Goal: Information Seeking & Learning: Learn about a topic

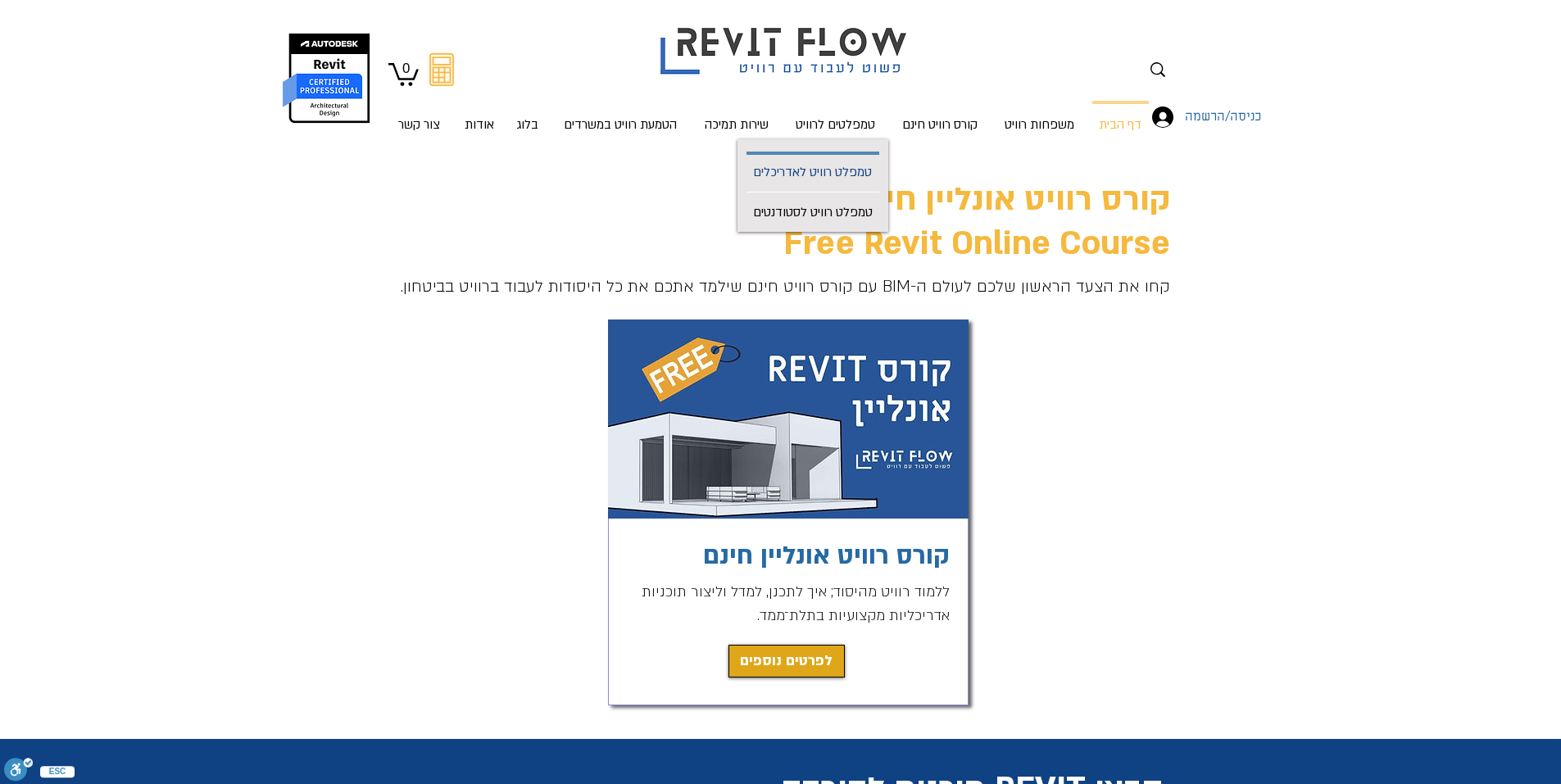
click at [831, 170] on p "טמפלט רוויט לאדריכלים" at bounding box center [812, 174] width 132 height 37
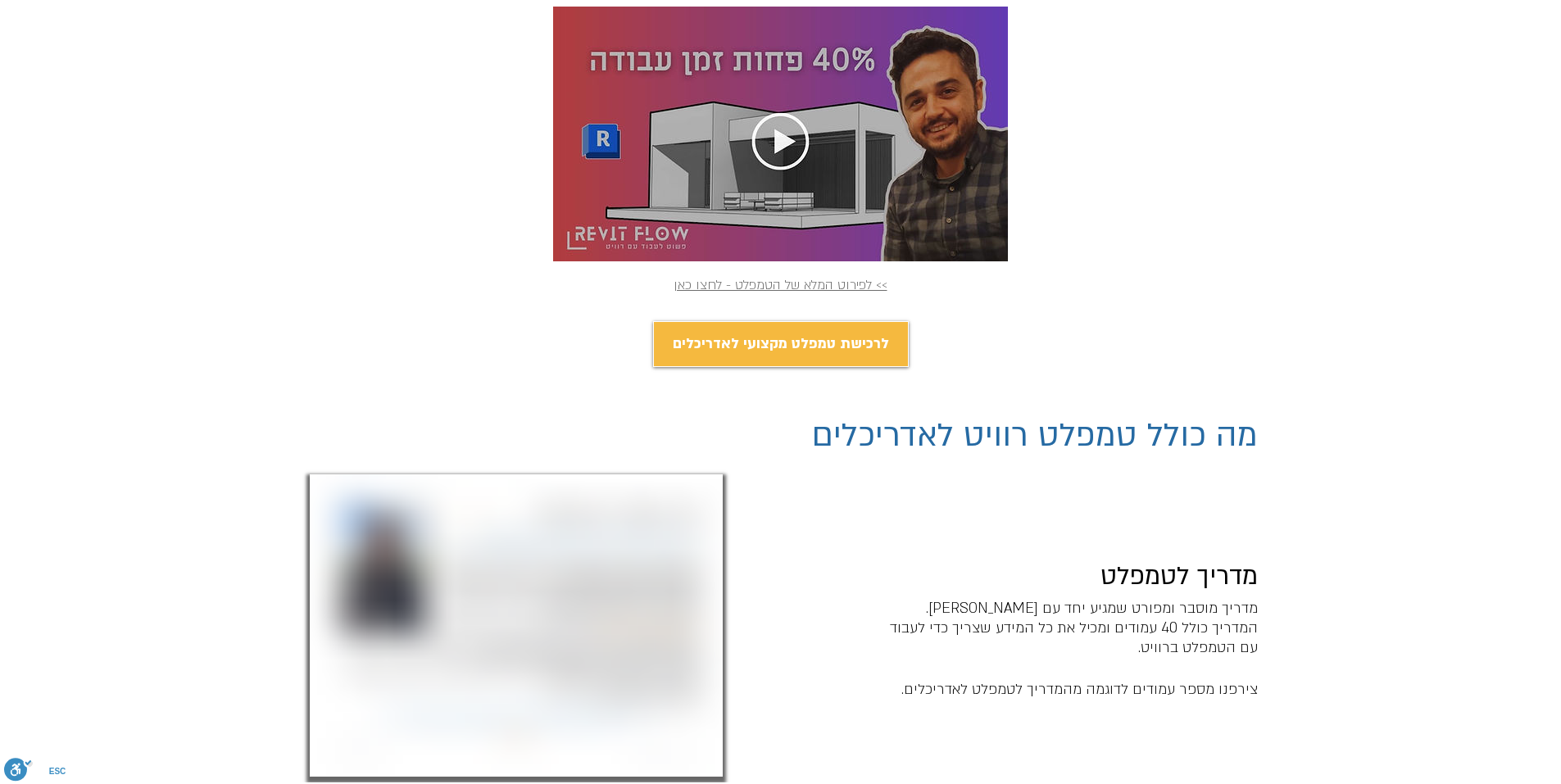
scroll to position [983, 0]
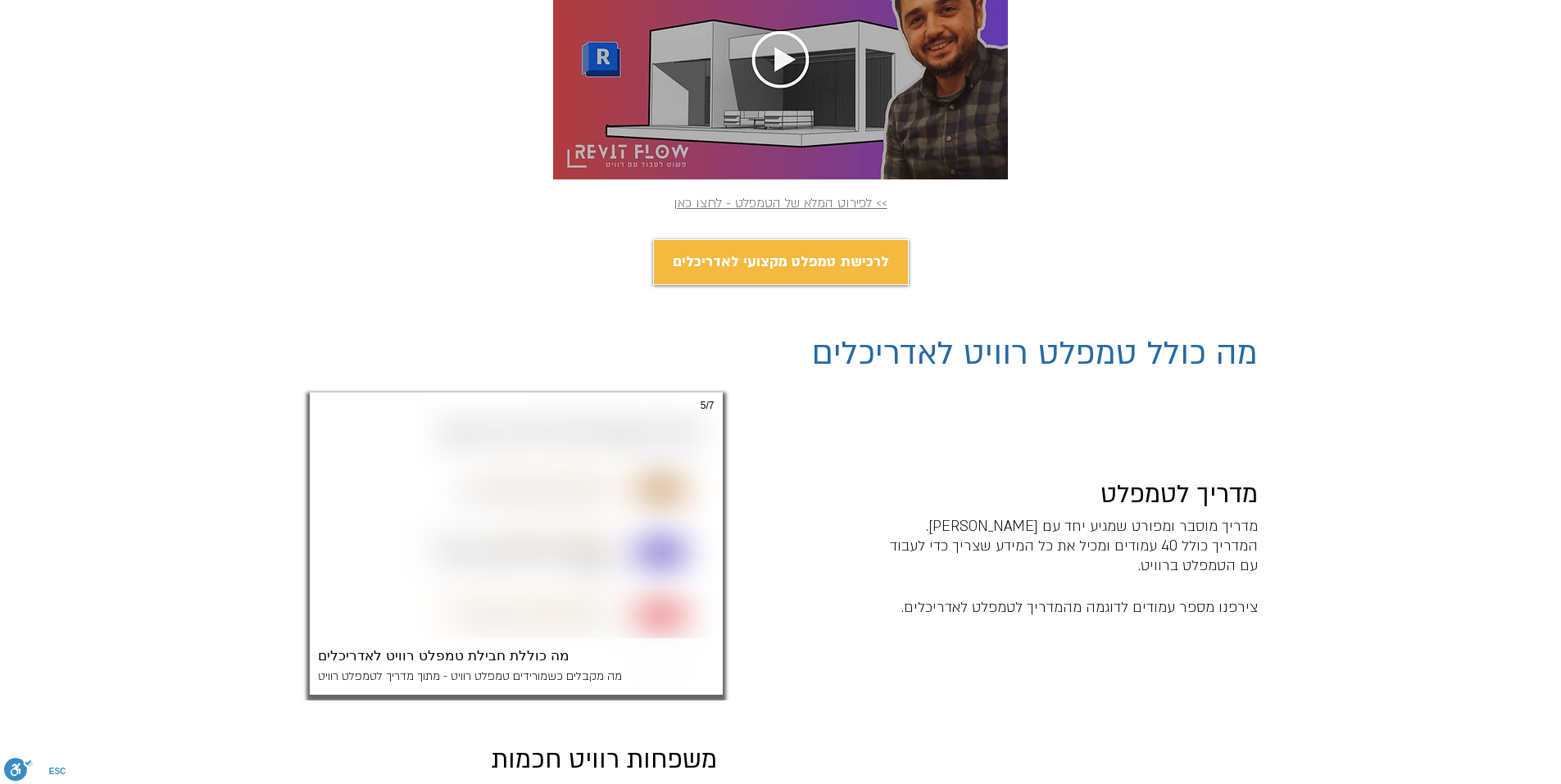
click at [541, 484] on img "קצת על REVIT" at bounding box center [516, 543] width 413 height 302
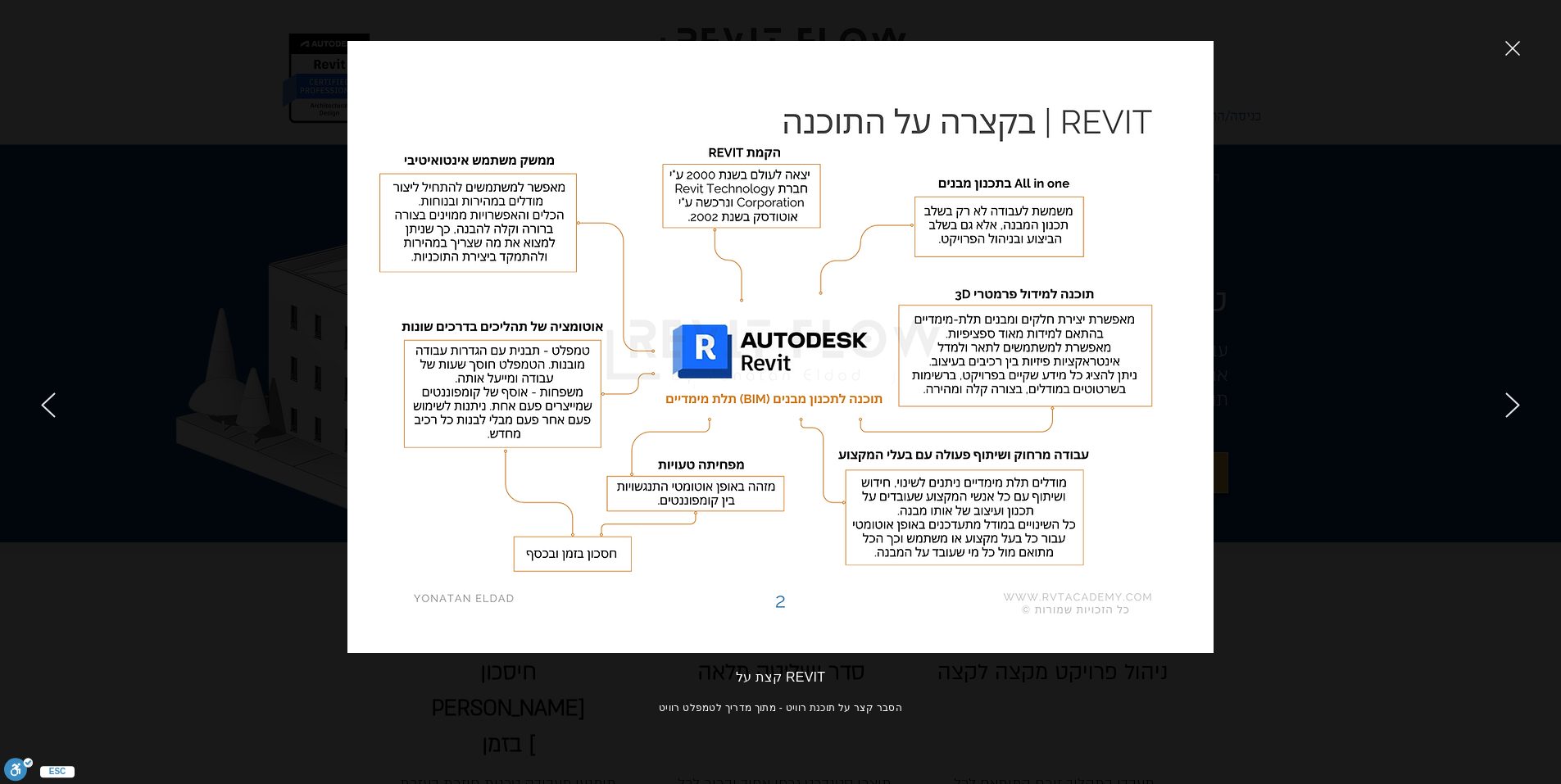
click at [1514, 410] on icon "next" at bounding box center [1512, 405] width 15 height 26
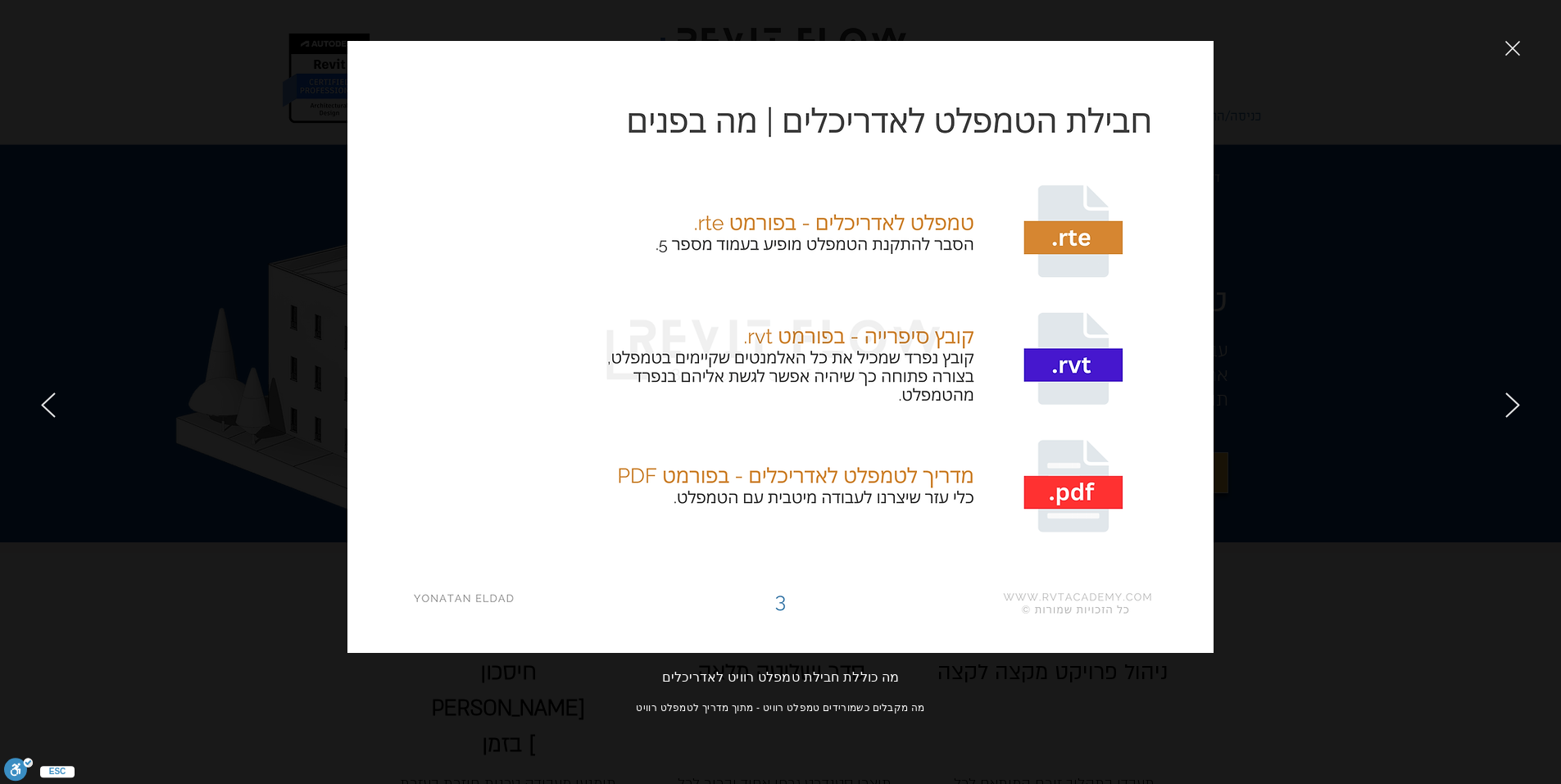
click at [44, 407] on icon "previous" at bounding box center [48, 405] width 13 height 24
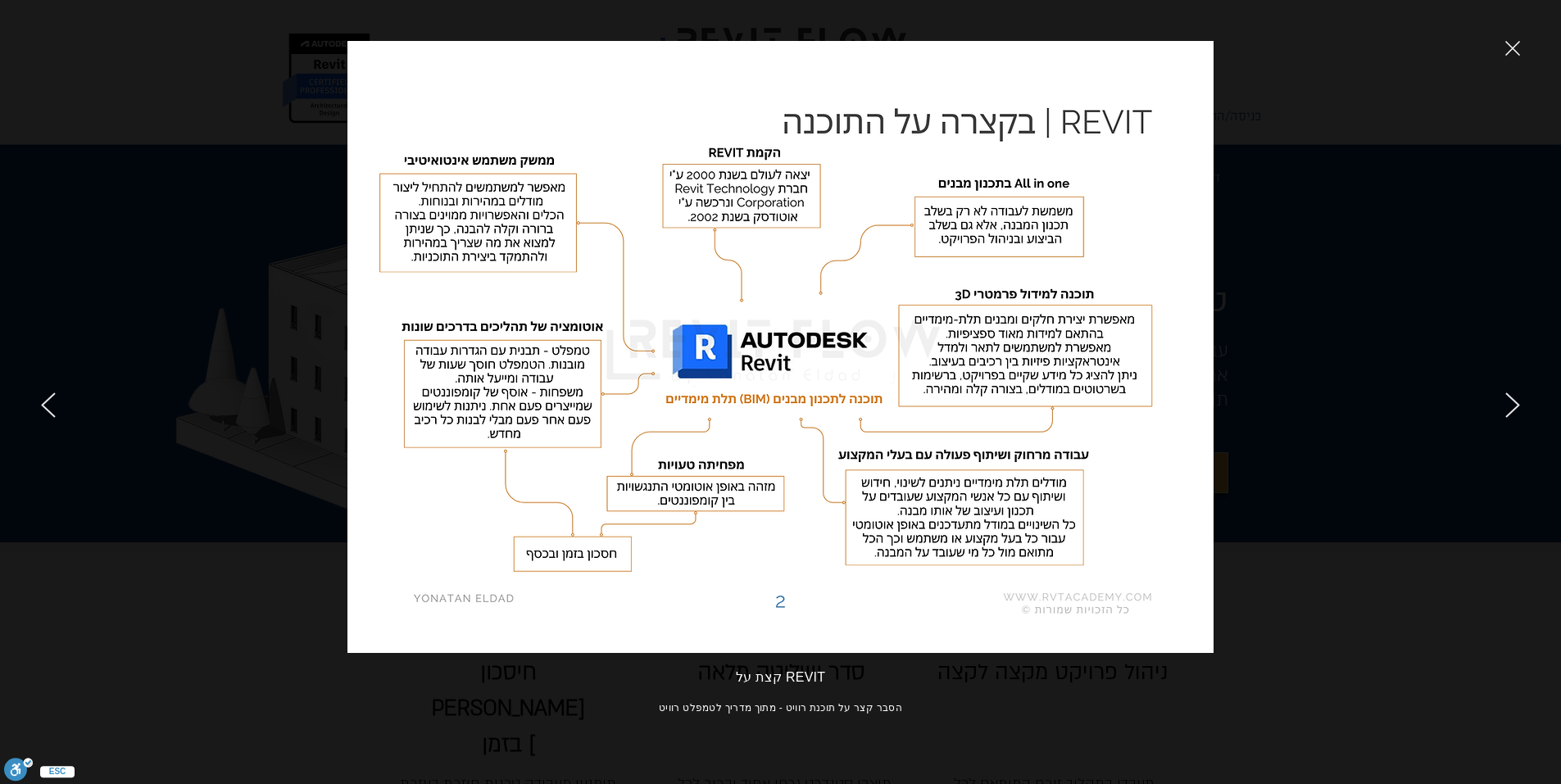
click at [44, 407] on icon "previous" at bounding box center [48, 405] width 13 height 24
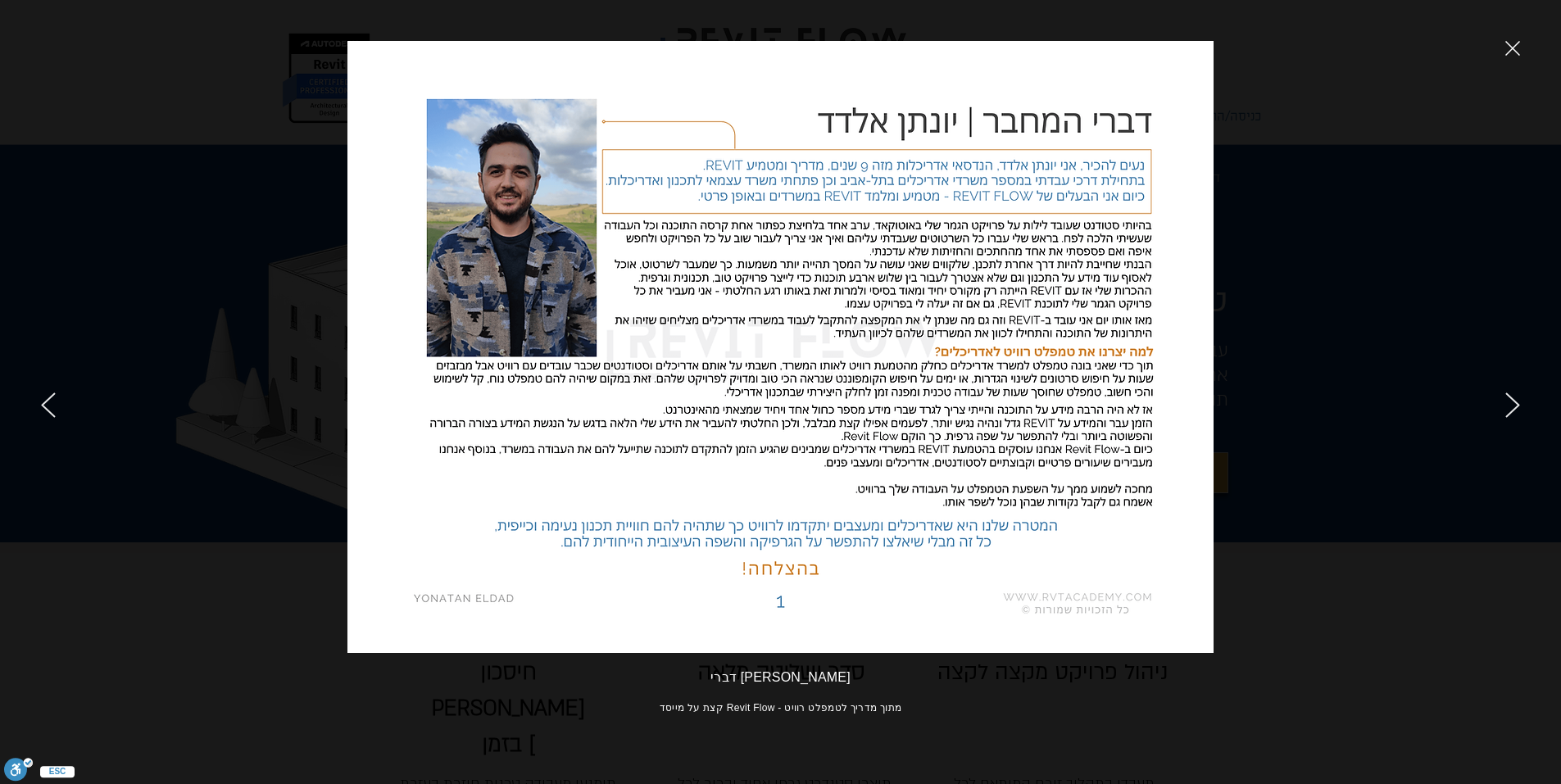
click at [1515, 400] on icon "next" at bounding box center [1512, 405] width 13 height 24
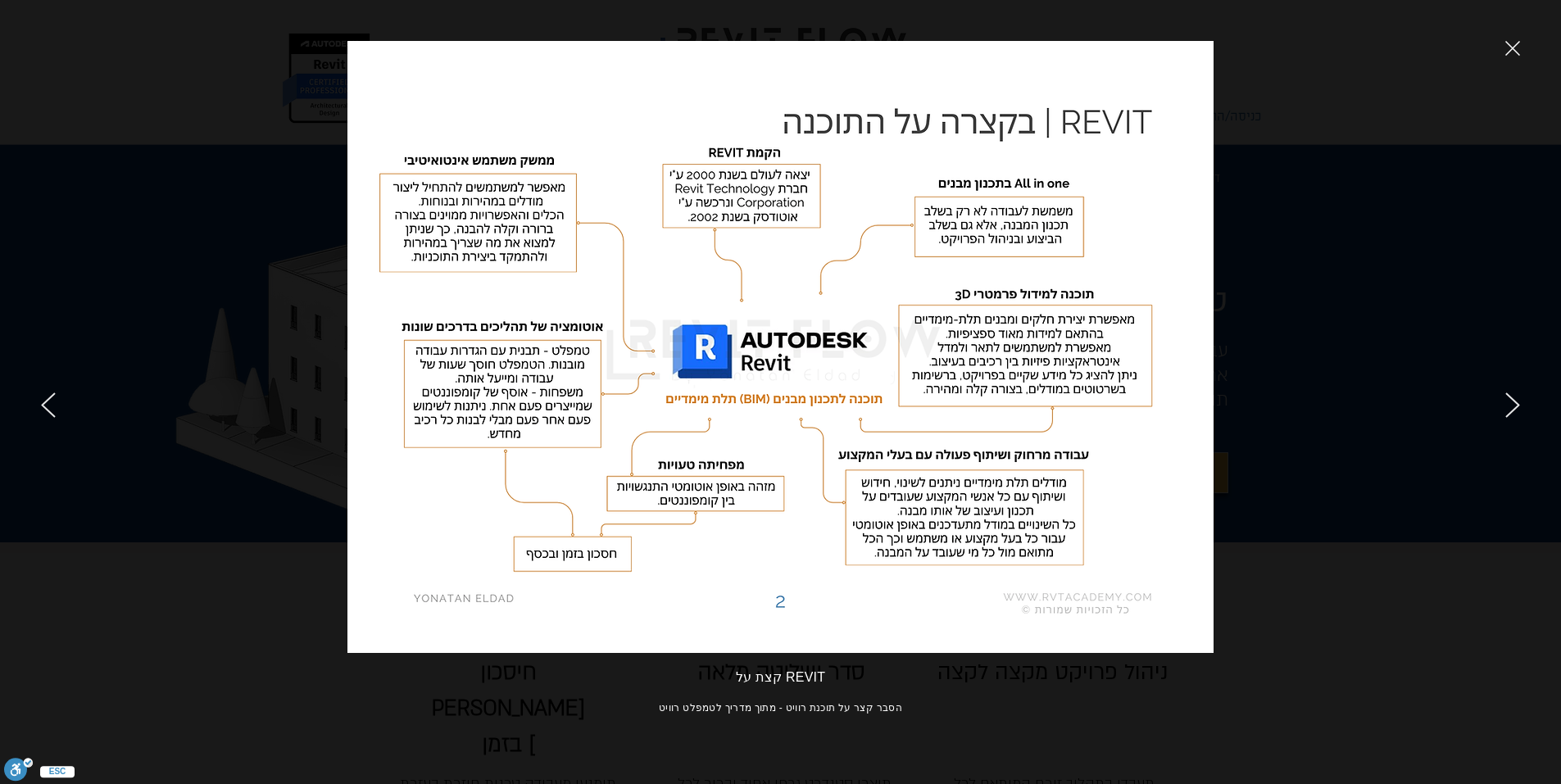
click at [1515, 400] on icon "next" at bounding box center [1512, 405] width 13 height 24
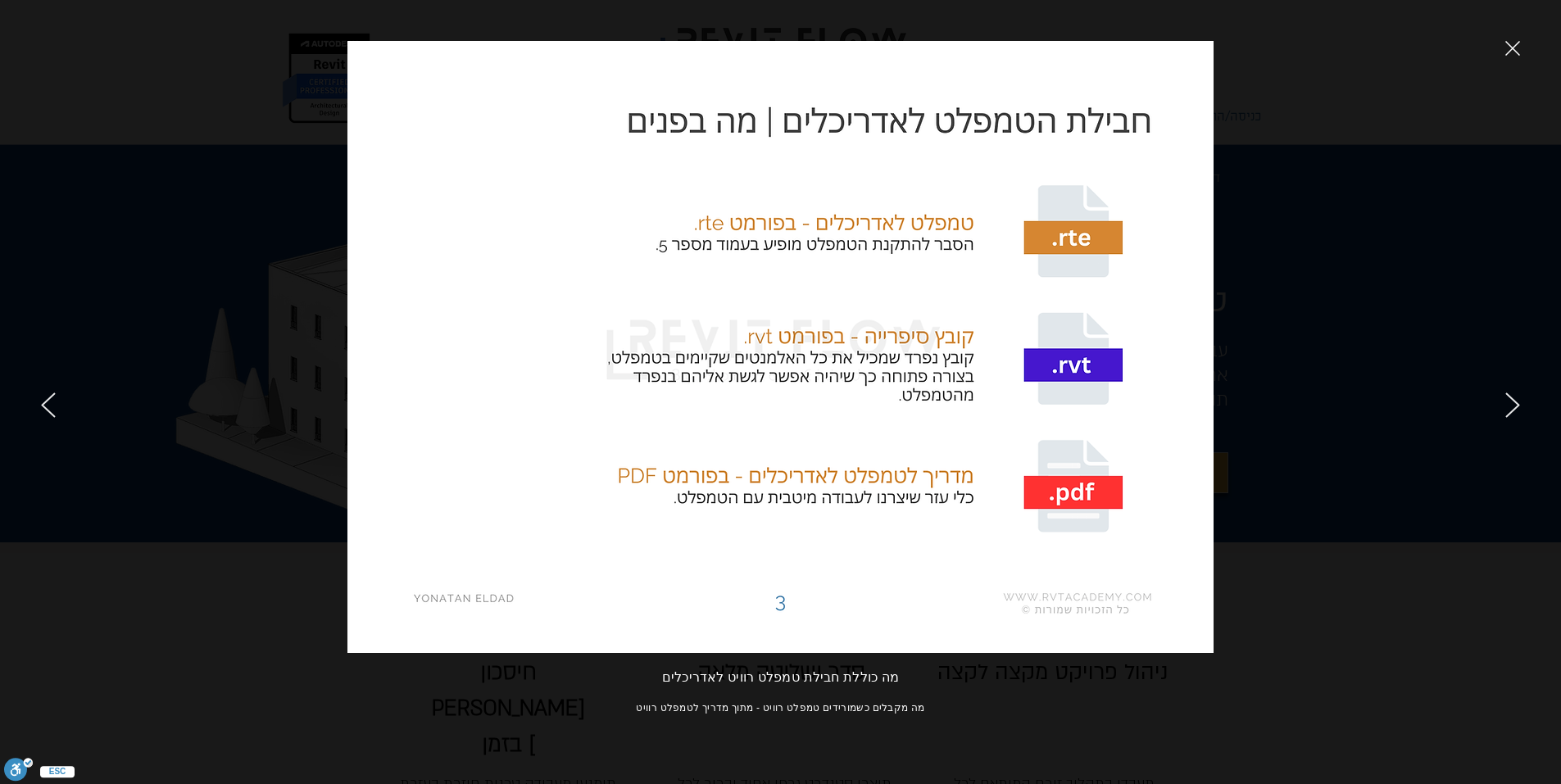
click at [1515, 400] on icon "next" at bounding box center [1512, 405] width 13 height 24
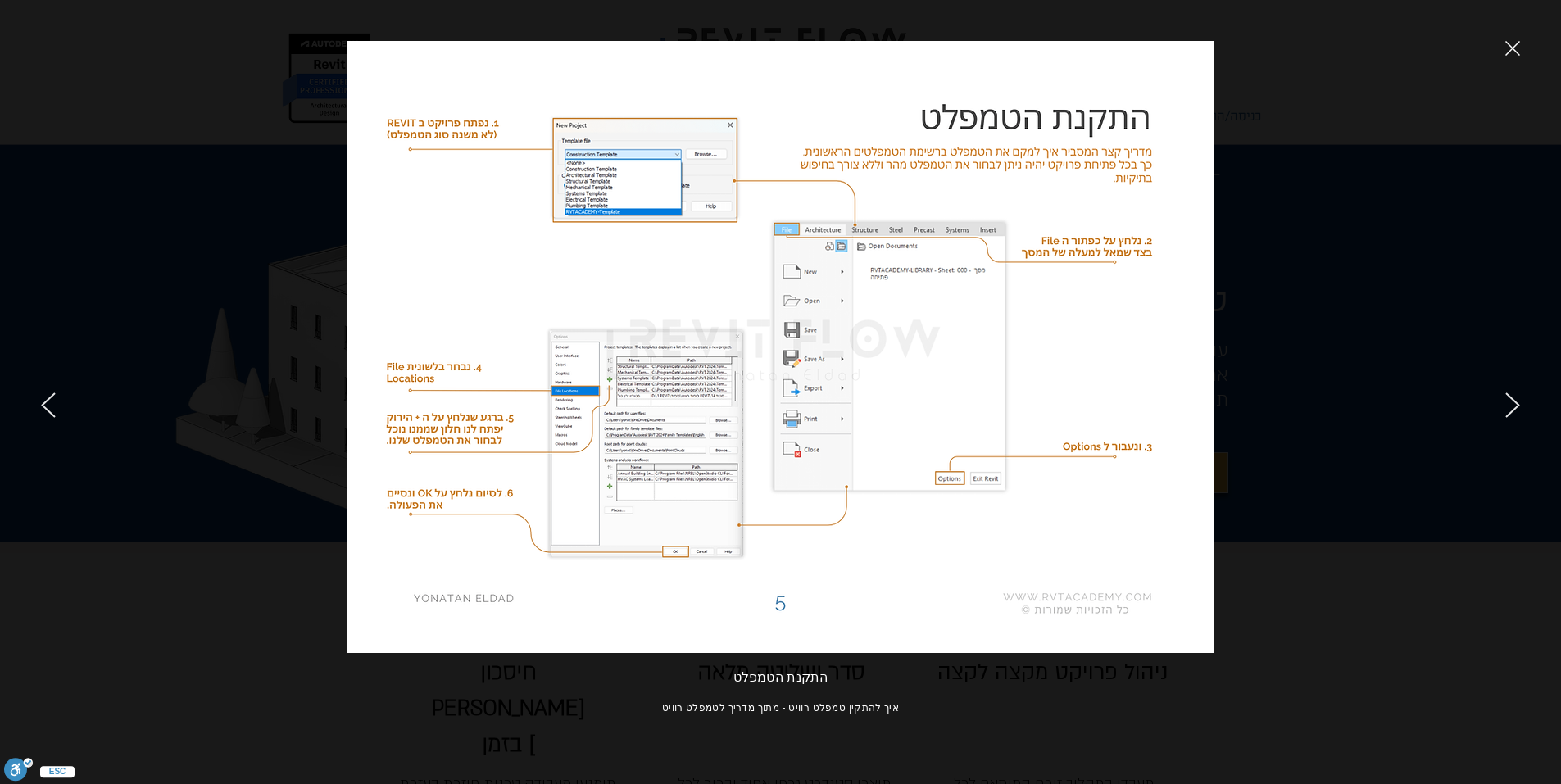
click at [1515, 400] on icon "next" at bounding box center [1512, 405] width 13 height 24
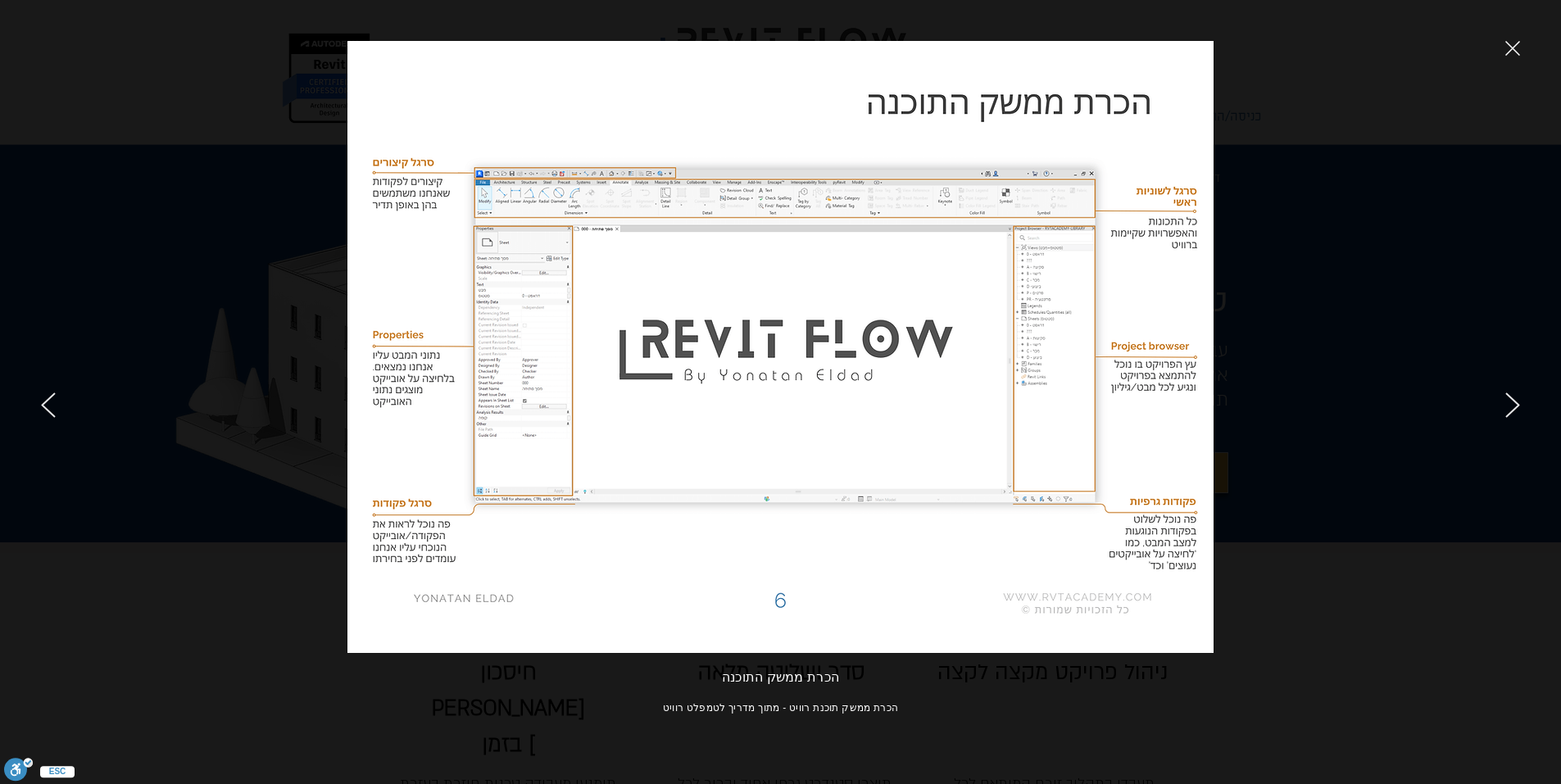
click at [1515, 400] on icon "next" at bounding box center [1512, 405] width 13 height 24
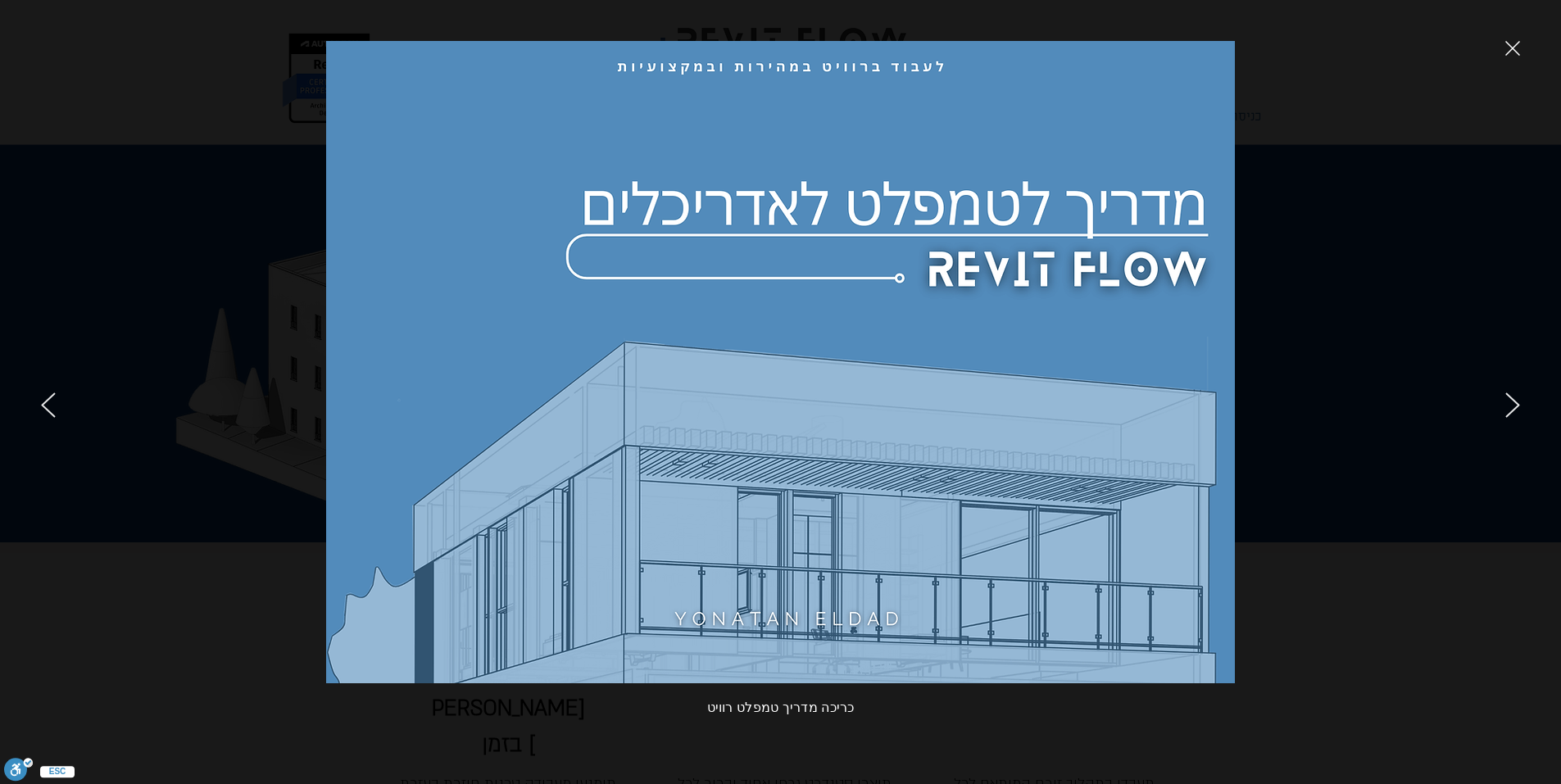
click at [1515, 400] on icon "next" at bounding box center [1512, 405] width 13 height 24
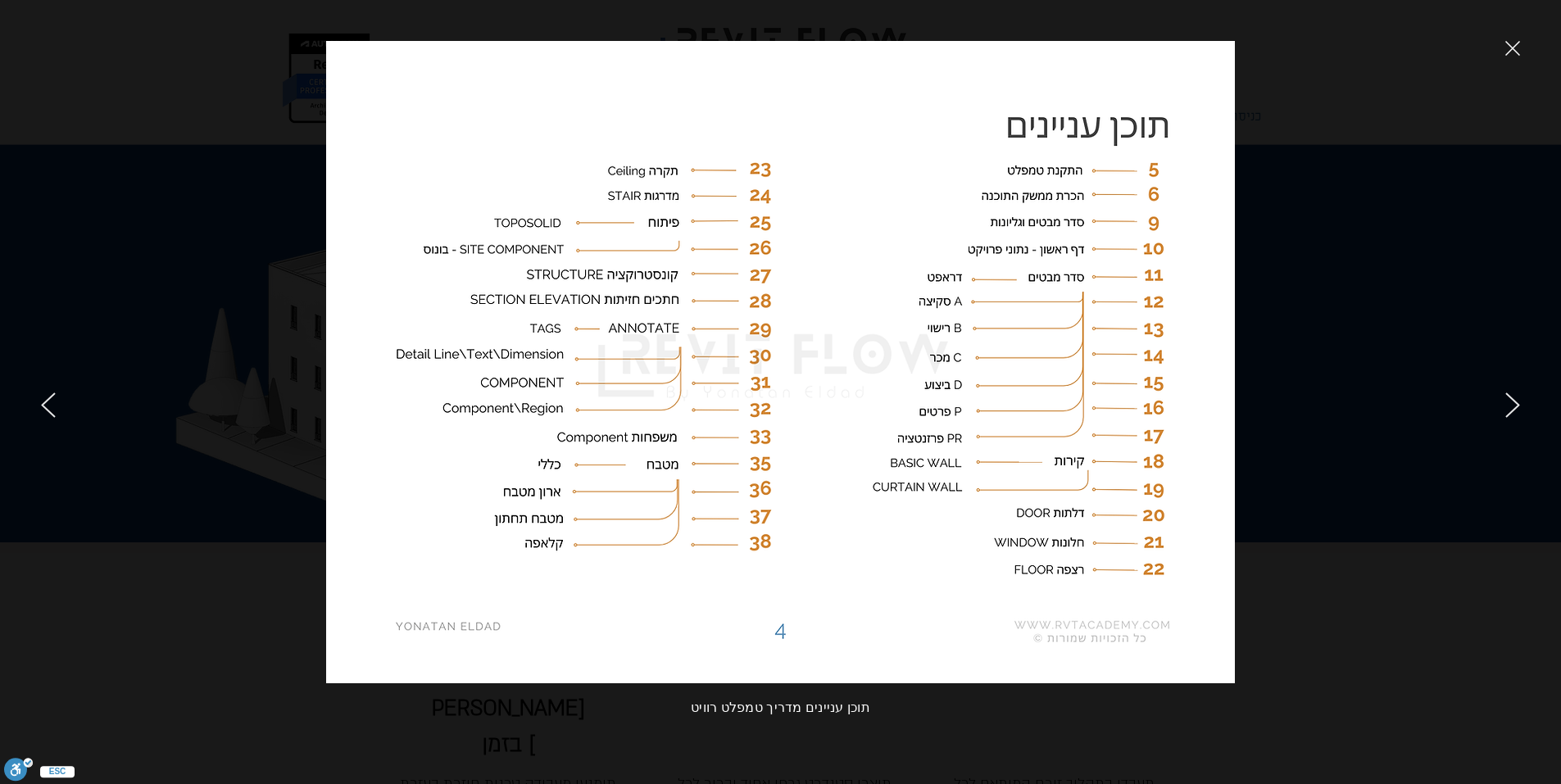
click at [1515, 400] on icon "next" at bounding box center [1512, 405] width 13 height 24
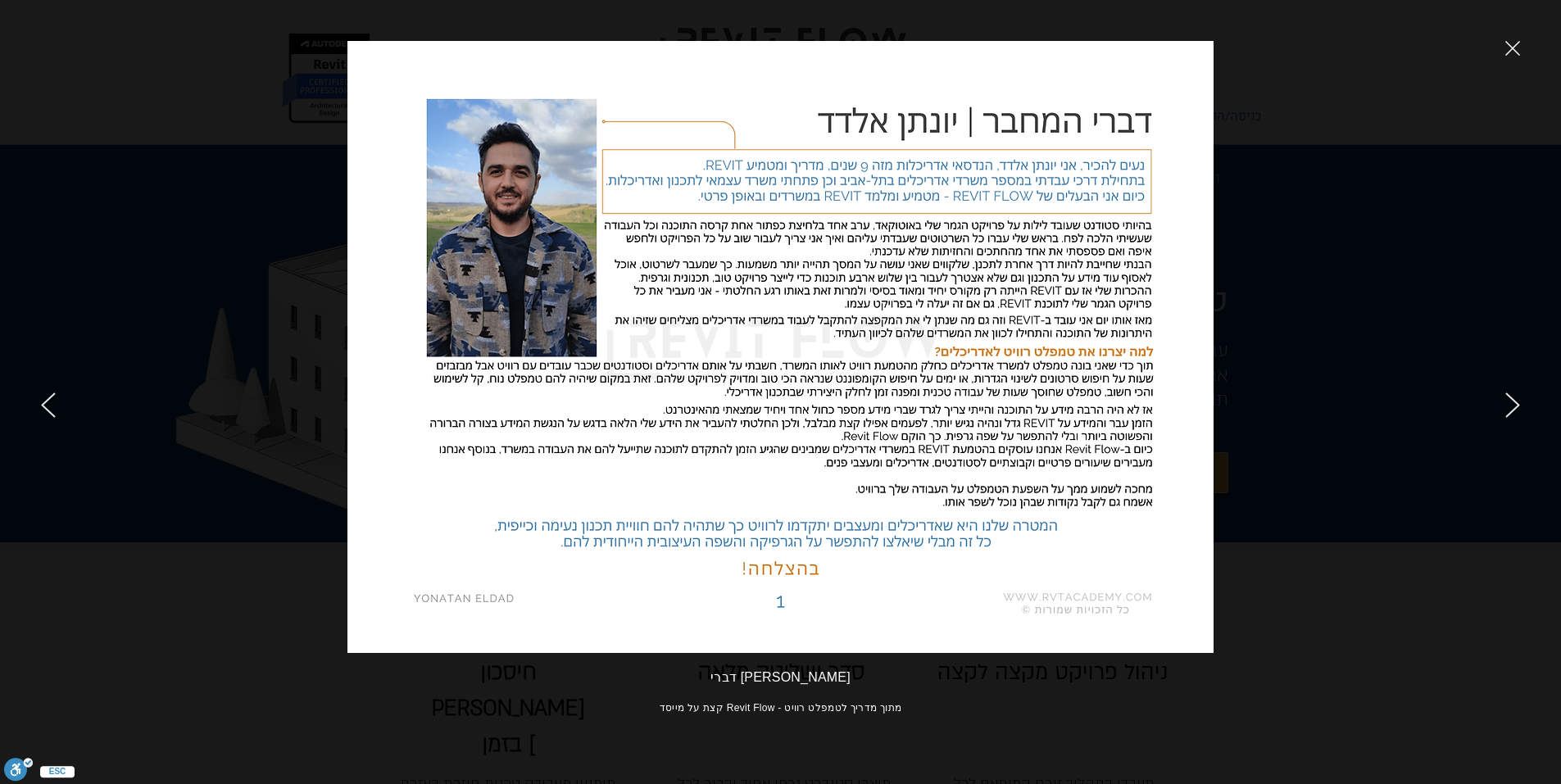
click at [1504, 46] on div at bounding box center [1303, 392] width 515 height 784
